Goal: Transaction & Acquisition: Subscribe to service/newsletter

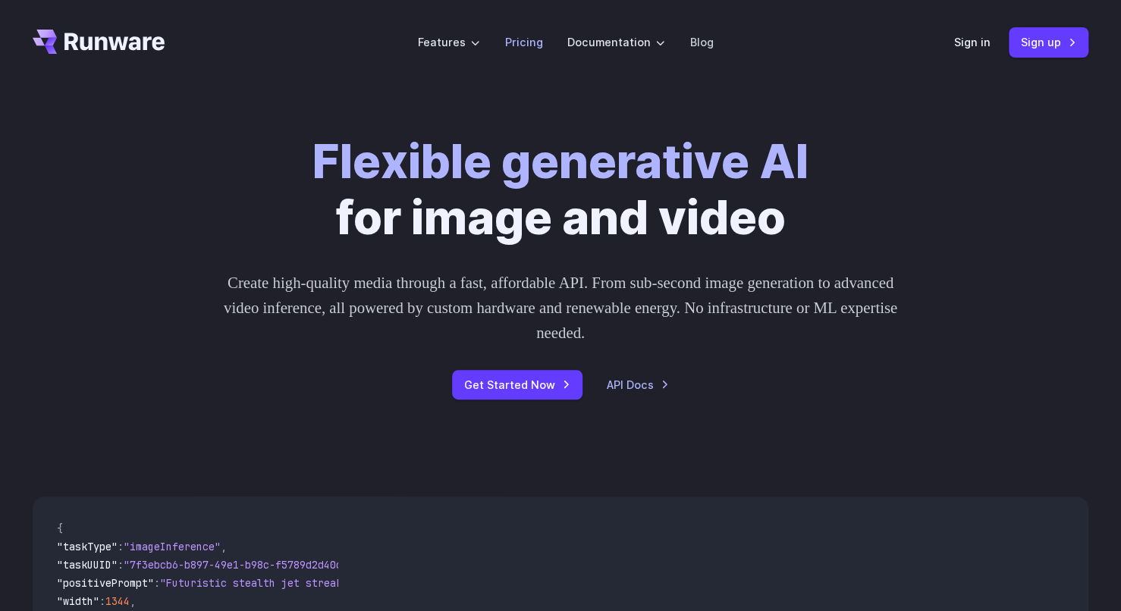
click at [531, 42] on link "Pricing" at bounding box center [523, 41] width 38 height 17
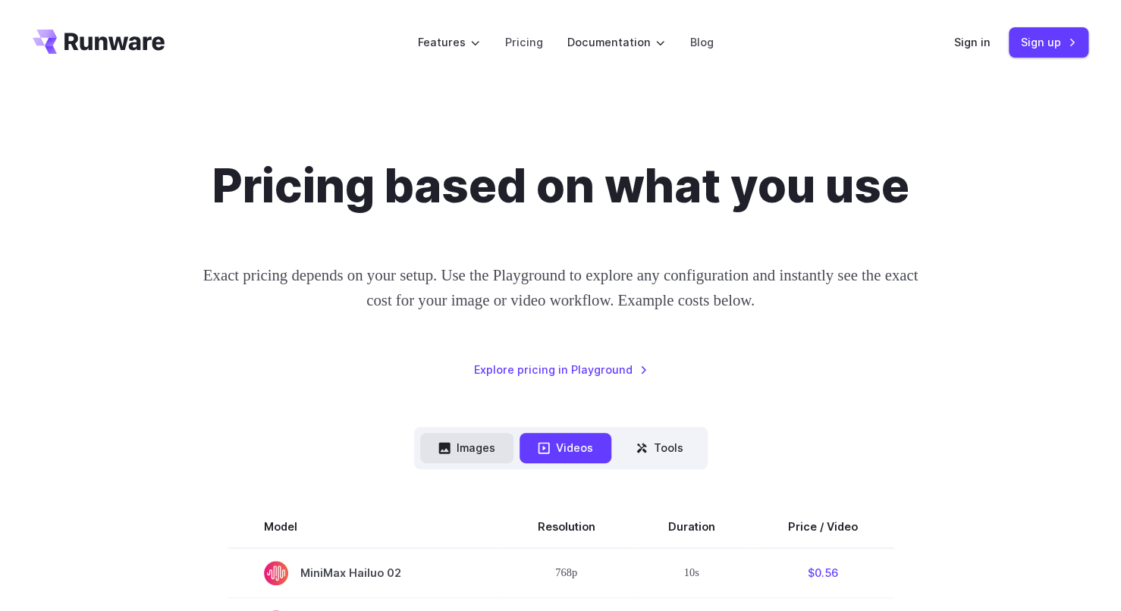
click at [489, 440] on button "Images" at bounding box center [466, 448] width 93 height 30
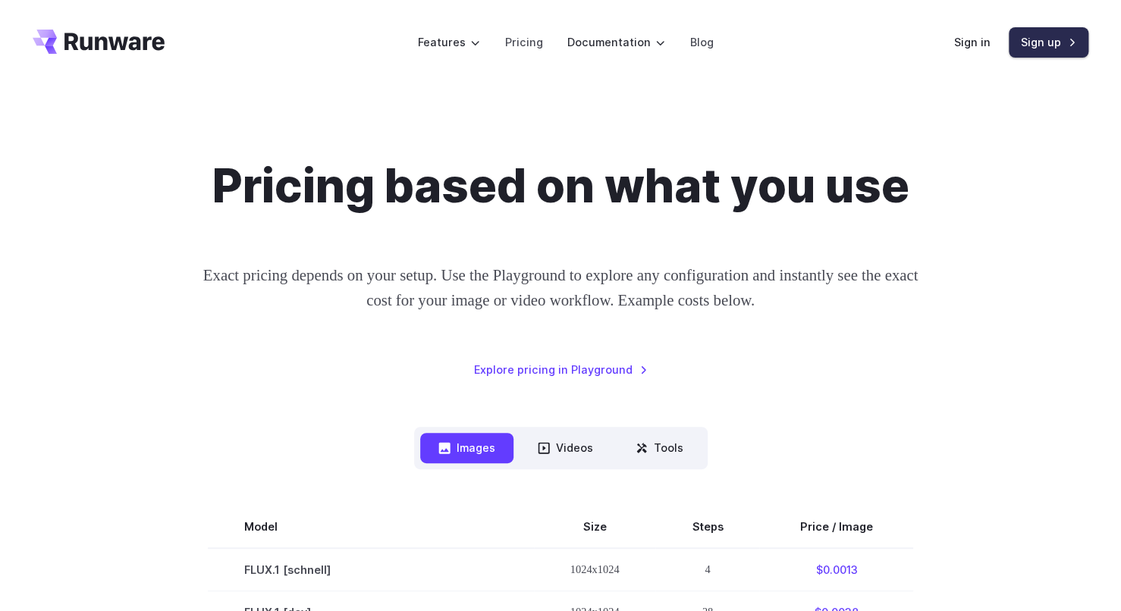
click at [1065, 42] on link "Sign up" at bounding box center [1049, 42] width 80 height 30
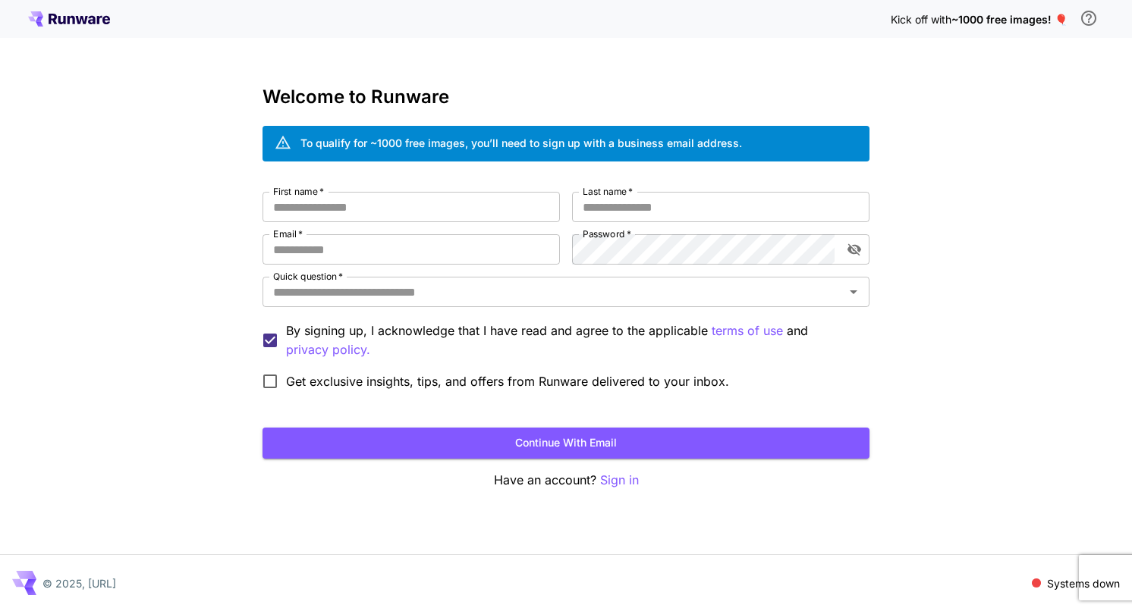
click at [95, 18] on icon at bounding box center [92, 20] width 8 height 8
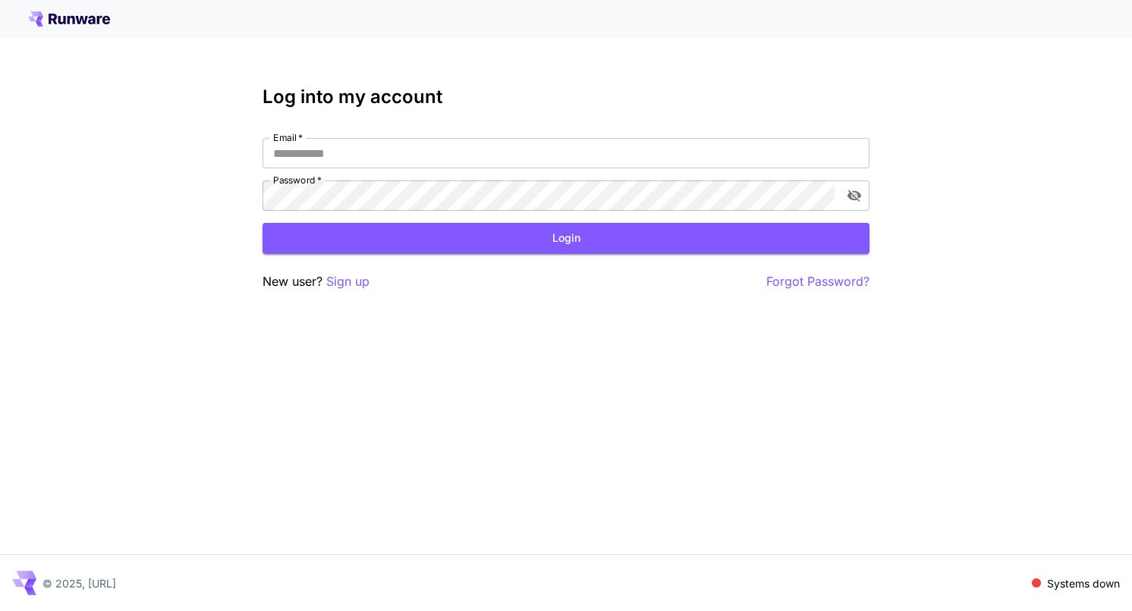
click at [95, 18] on icon at bounding box center [92, 20] width 8 height 8
